Goal: Information Seeking & Learning: Learn about a topic

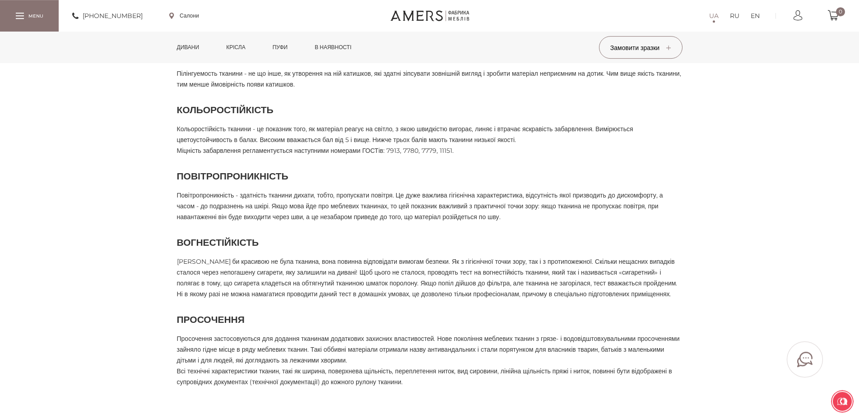
scroll to position [1136, 0]
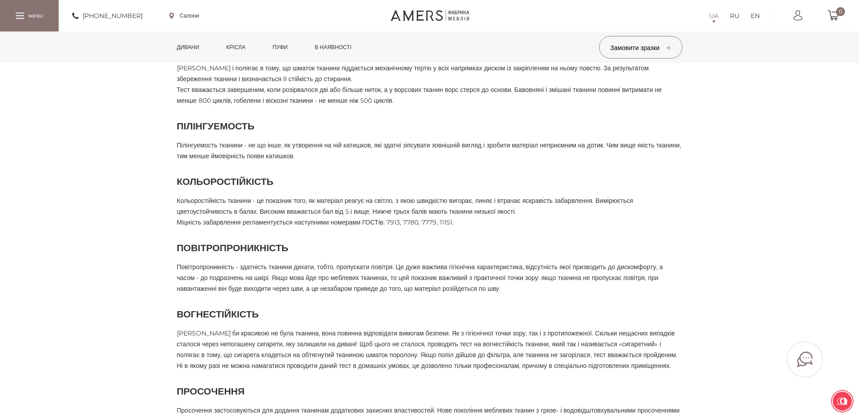
scroll to position [813, 0]
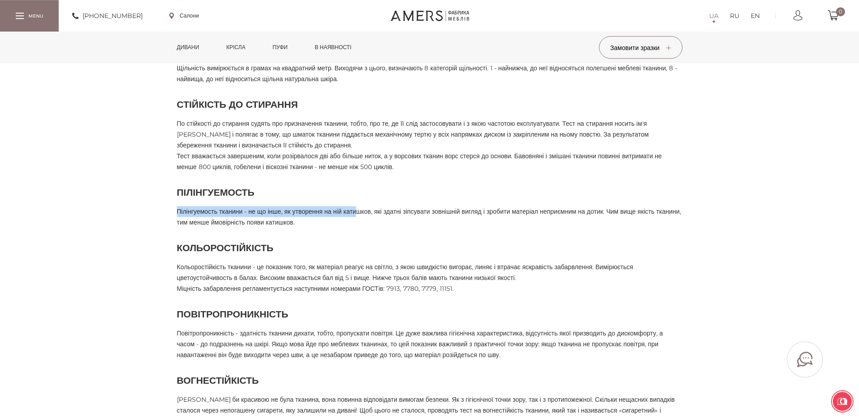
drag, startPoint x: 177, startPoint y: 212, endPoint x: 383, endPoint y: 209, distance: 206.3
click at [381, 209] on div "Пілінгуемость тканини - не що інше, як утворення на ній катишков, які здатні зі…" at bounding box center [430, 217] width 506 height 22
click at [404, 211] on div "Пілінгуемость тканини - не що інше, як утворення на ній катишков, які здатні зі…" at bounding box center [430, 217] width 506 height 22
drag, startPoint x: 180, startPoint y: 248, endPoint x: 278, endPoint y: 253, distance: 98.5
click at [278, 253] on h2 "Кольоростійкість" at bounding box center [430, 248] width 506 height 14
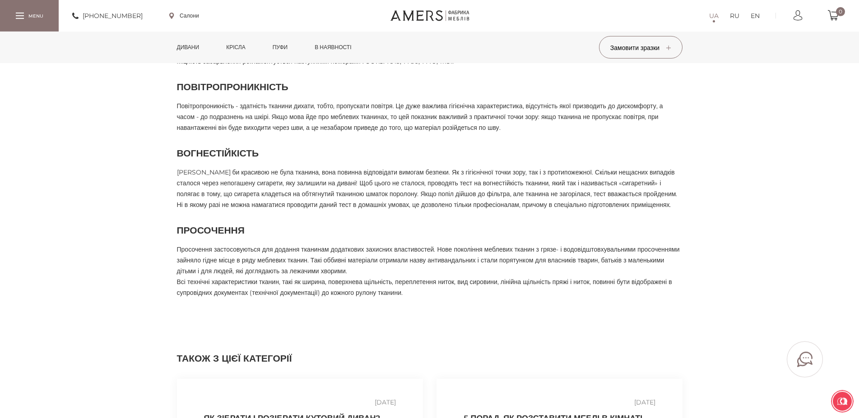
scroll to position [1044, 0]
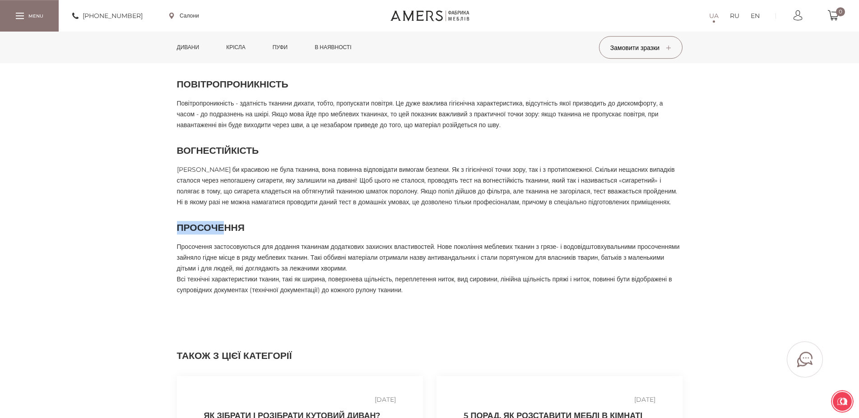
drag, startPoint x: 178, startPoint y: 249, endPoint x: 224, endPoint y: 251, distance: 45.6
click at [224, 235] on h2 "Просочення" at bounding box center [430, 228] width 506 height 14
drag, startPoint x: 249, startPoint y: 250, endPoint x: 185, endPoint y: 253, distance: 64.2
drag, startPoint x: 522, startPoint y: 269, endPoint x: 312, endPoint y: 283, distance: 210.8
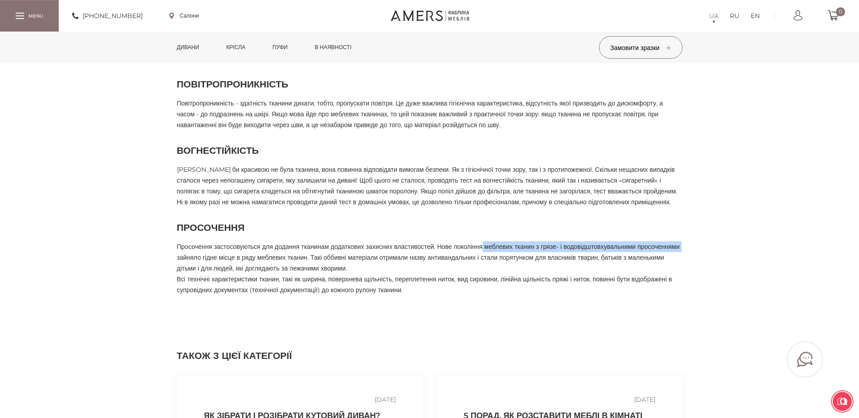
click at [312, 274] on div "Просочення застосовуються для додання тканинам додаткових захисних властивостей…" at bounding box center [430, 257] width 506 height 32
click at [302, 270] on div "Просочення застосовуються для додання тканинам додаткових захисних властивостей…" at bounding box center [430, 257] width 506 height 32
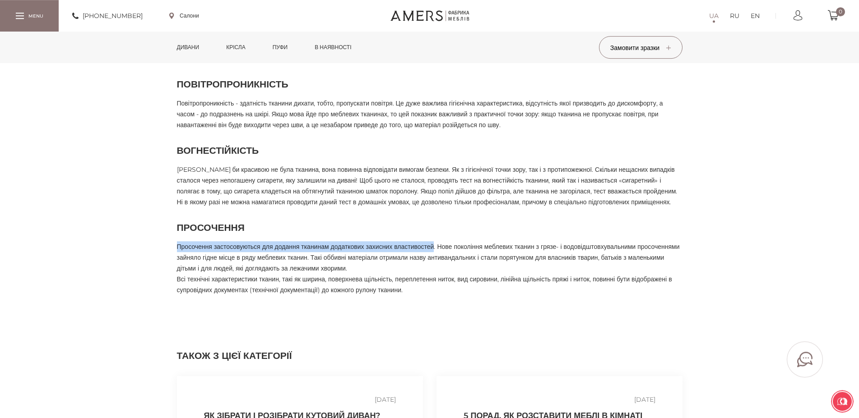
drag, startPoint x: 464, startPoint y: 271, endPoint x: 166, endPoint y: 265, distance: 298.9
copy div "Просочення застосовуються для додання тканинам додаткових захисних властивостей"
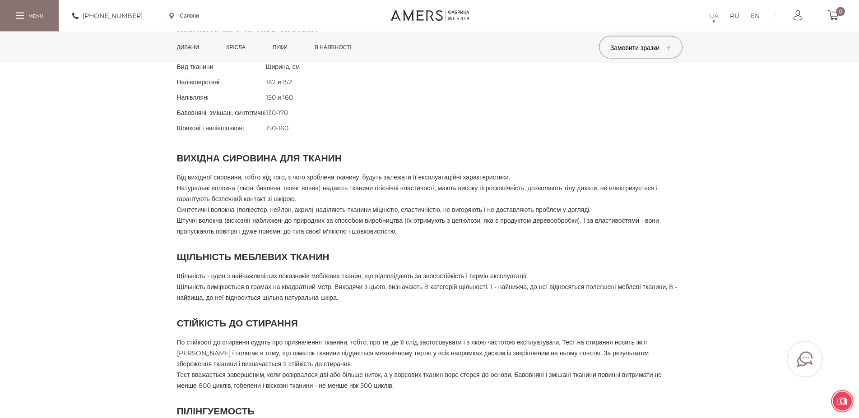
scroll to position [645, 0]
